Goal: Book appointment/travel/reservation

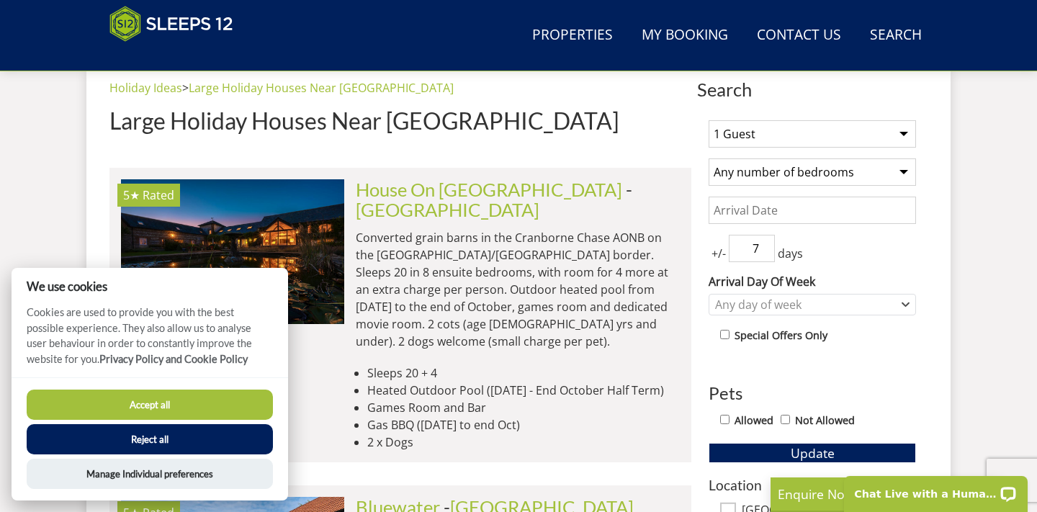
scroll to position [569, 0]
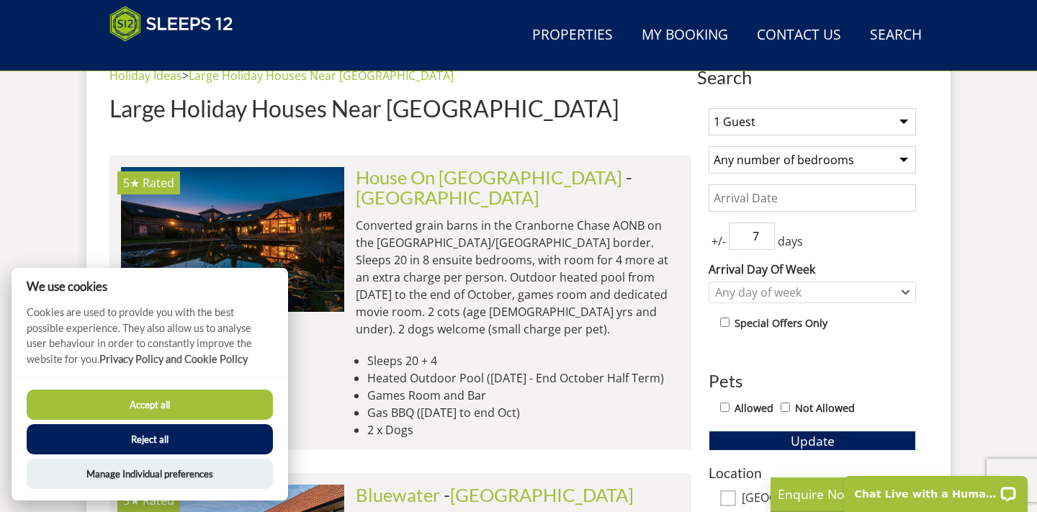
click at [215, 407] on button "Accept all" at bounding box center [150, 405] width 246 height 30
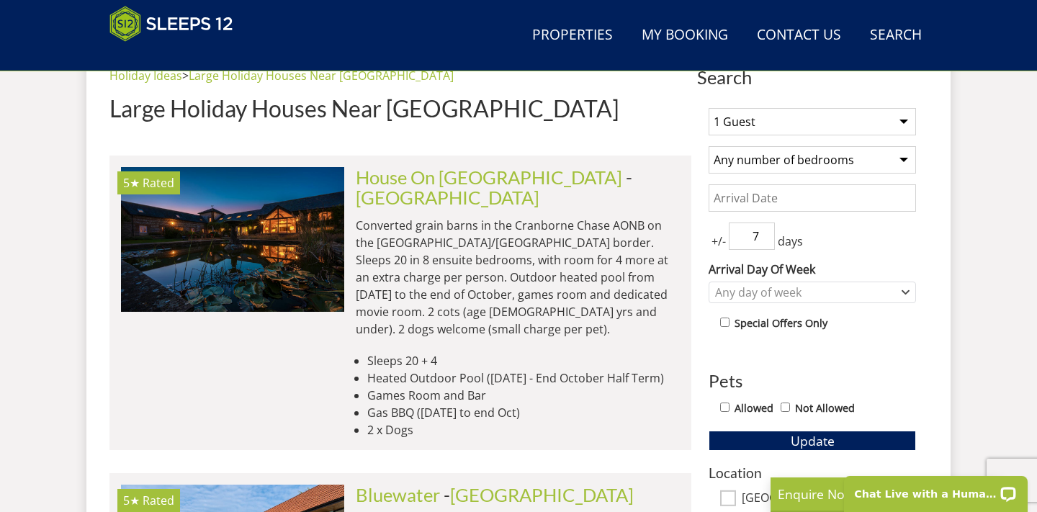
click at [776, 132] on select "1 Guest 2 Guests 3 Guests 4 Guests 5 Guests 6 Guests 7 Guests 8 Guests 9 Guests…" at bounding box center [812, 121] width 207 height 27
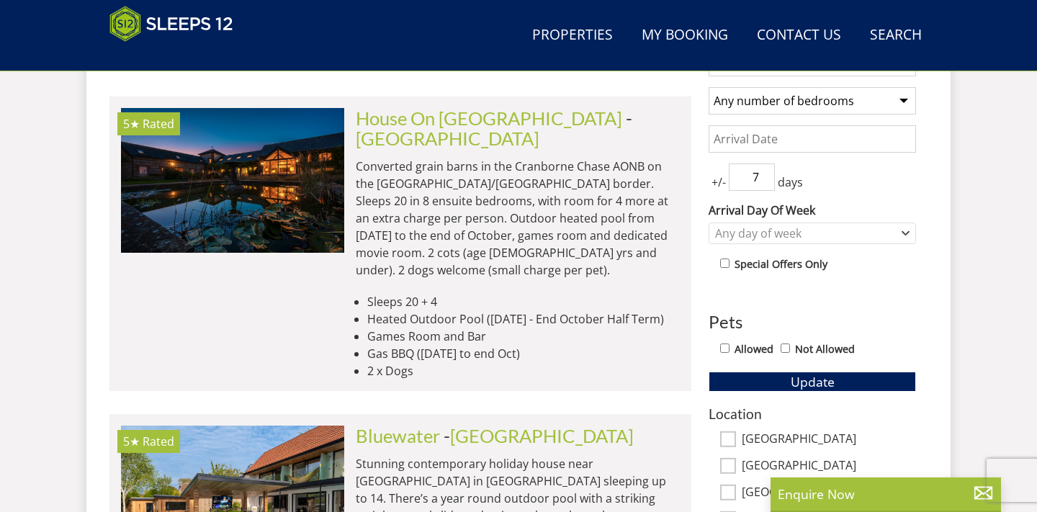
scroll to position [534, 0]
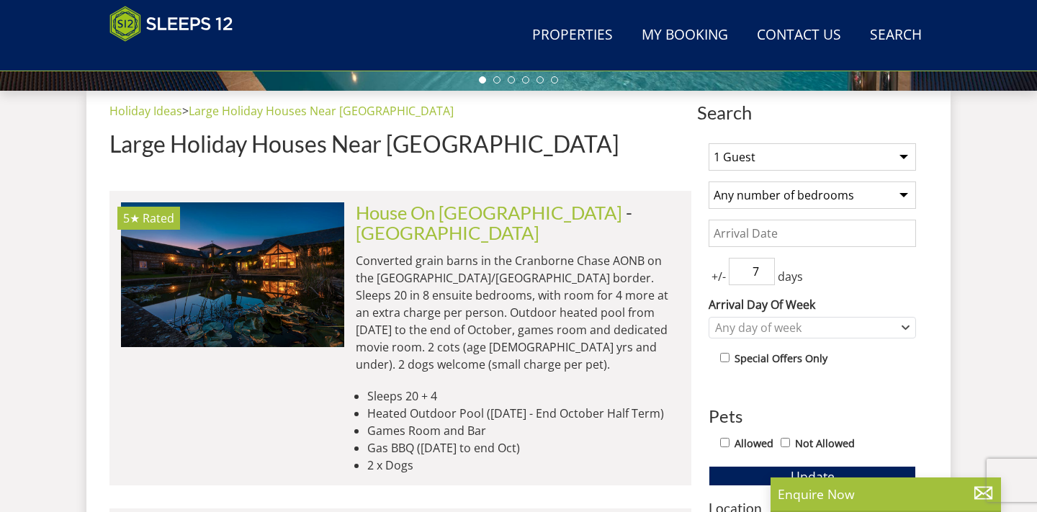
click at [752, 155] on select "1 Guest 2 Guests 3 Guests 4 Guests 5 Guests 6 Guests 7 Guests 8 Guests 9 Guests…" at bounding box center [812, 156] width 207 height 27
select select "15"
click at [774, 233] on input "Date" at bounding box center [812, 233] width 207 height 27
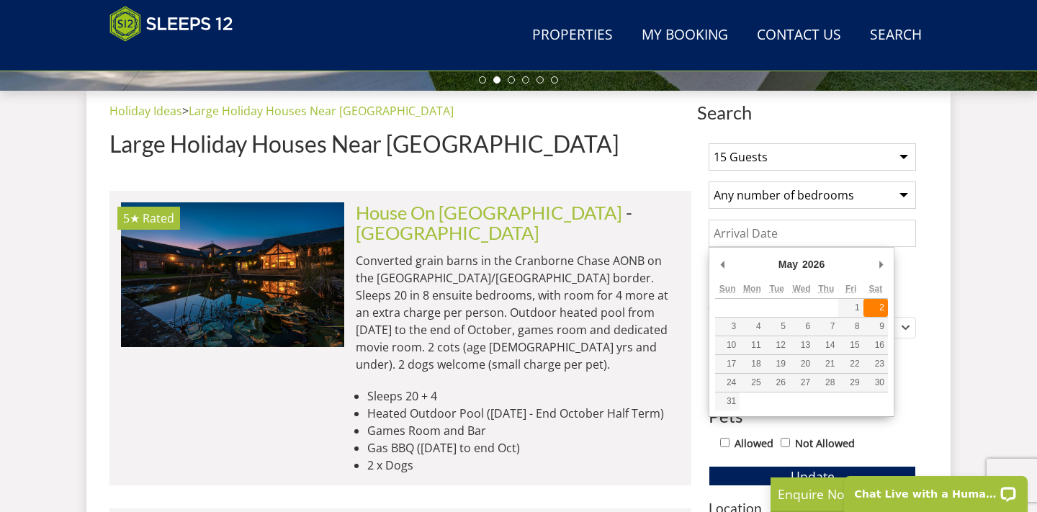
type input "[DATE]"
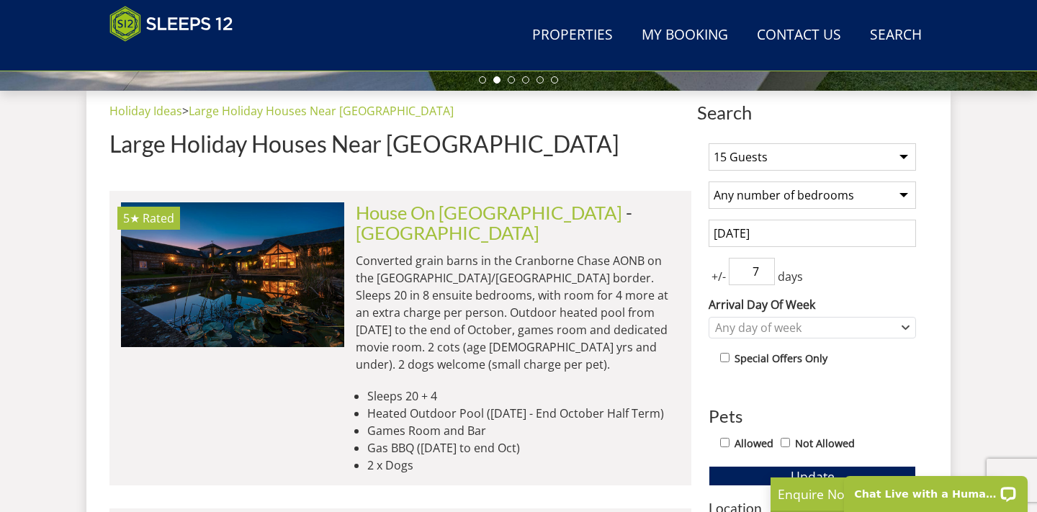
click at [754, 273] on input "7" at bounding box center [752, 271] width 46 height 27
click at [765, 277] on input "6" at bounding box center [752, 271] width 46 height 27
click at [766, 277] on input "5" at bounding box center [752, 271] width 46 height 27
click at [766, 277] on input "4" at bounding box center [752, 271] width 46 height 27
click at [766, 277] on input "3" at bounding box center [752, 271] width 46 height 27
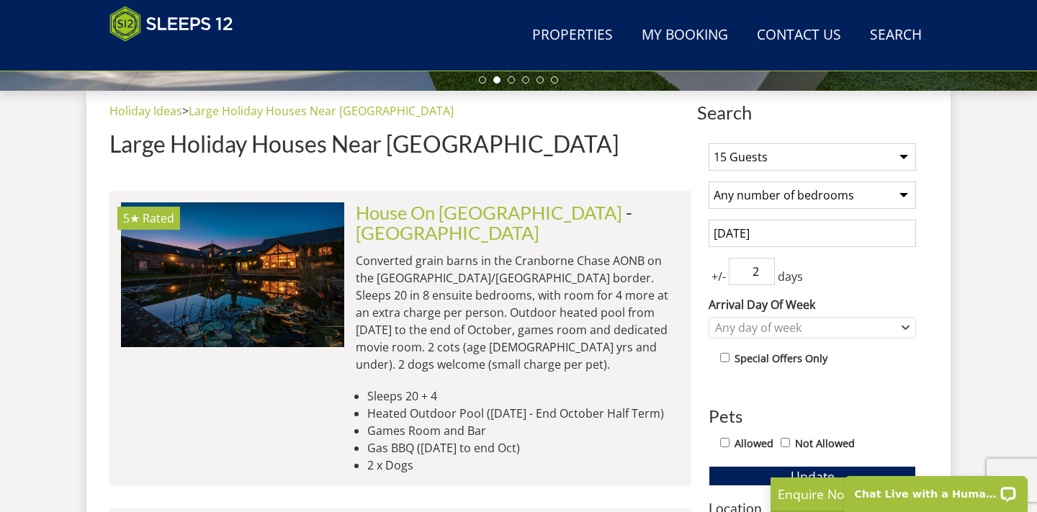
type input "2"
click at [766, 277] on input "2" at bounding box center [752, 271] width 46 height 27
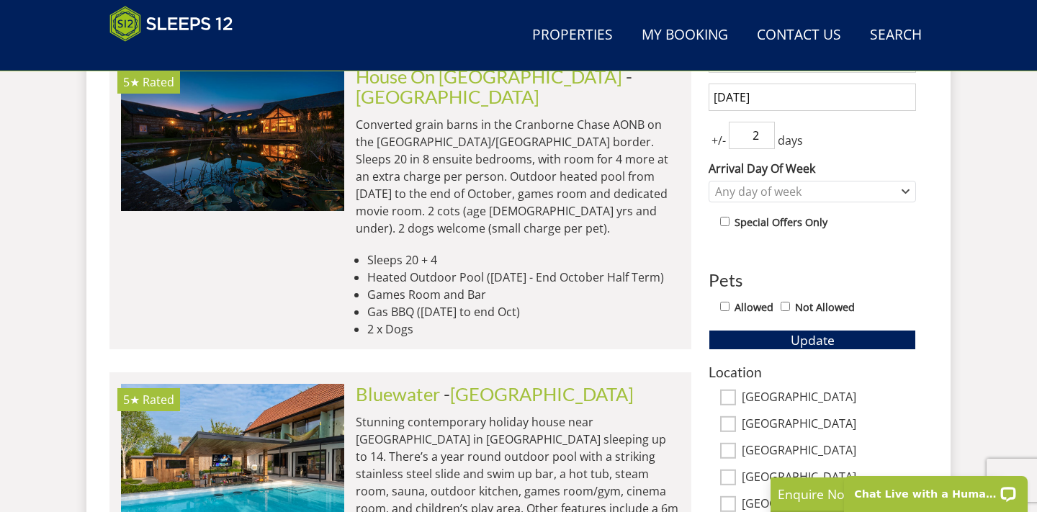
scroll to position [676, 0]
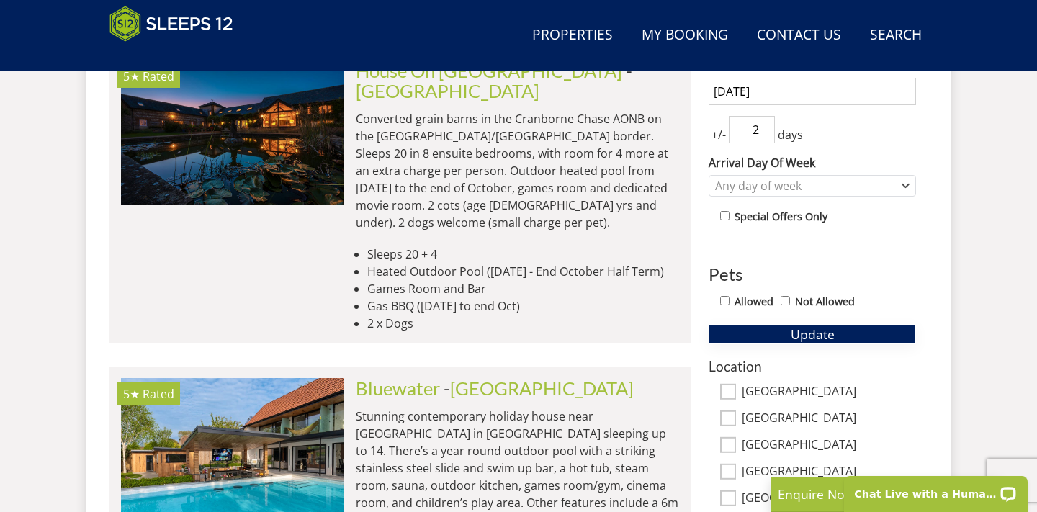
click at [769, 336] on button "Update" at bounding box center [812, 334] width 207 height 20
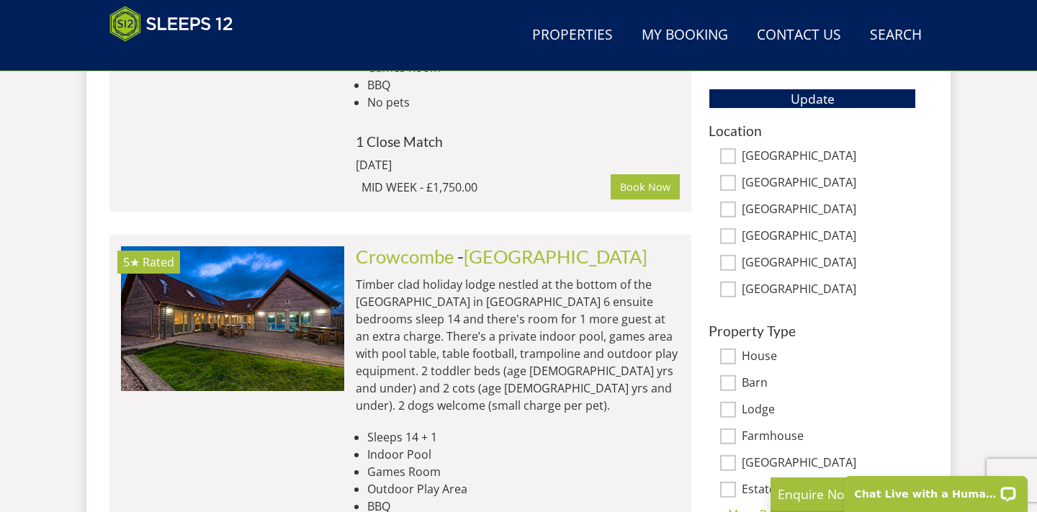
scroll to position [913, 0]
